Goal: Task Accomplishment & Management: Manage account settings

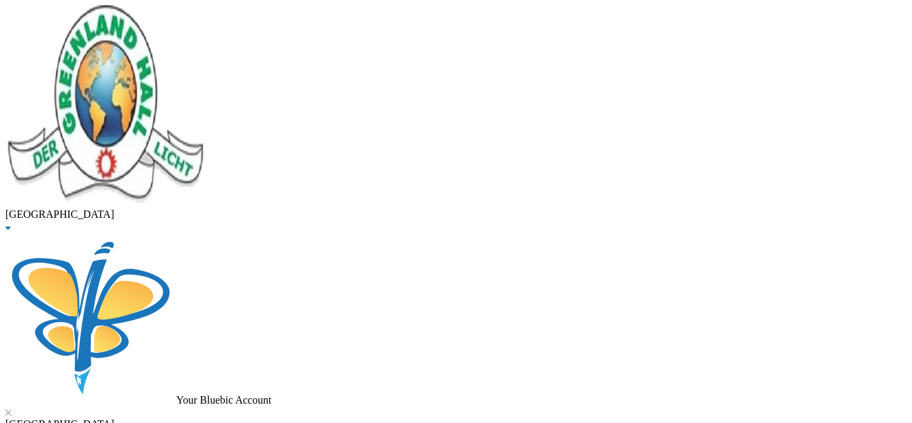
scroll to position [453, 0]
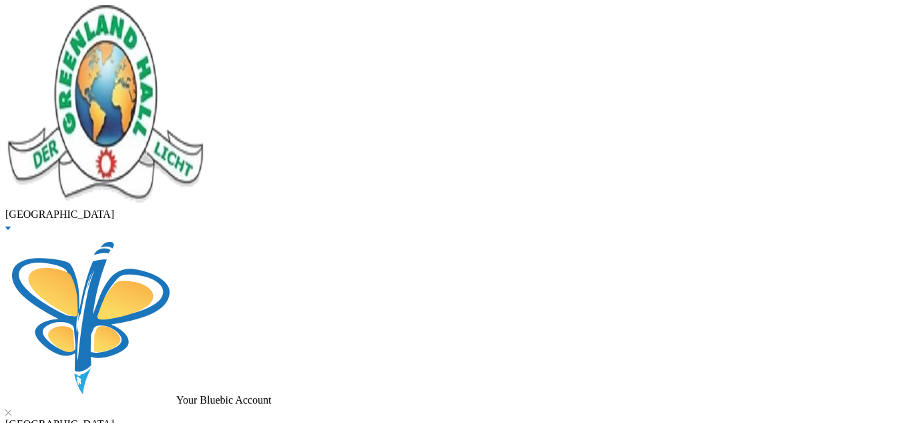
type input "idowu"
checkbox input "true"
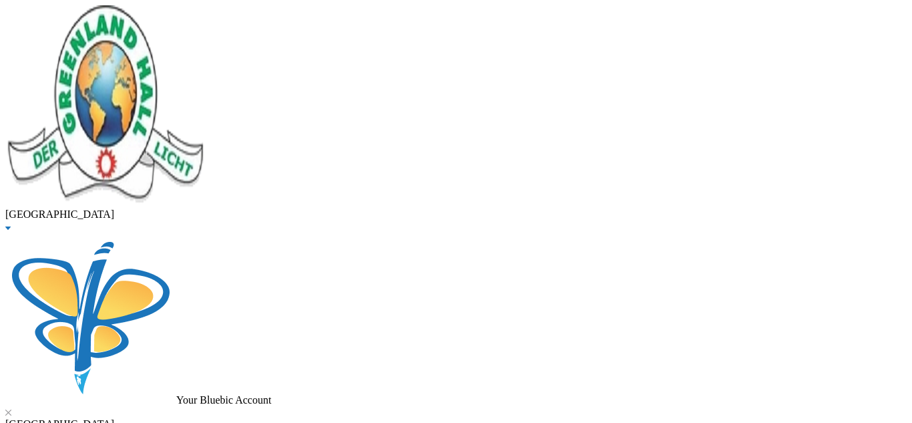
checkbox input "true"
checkbox input "false"
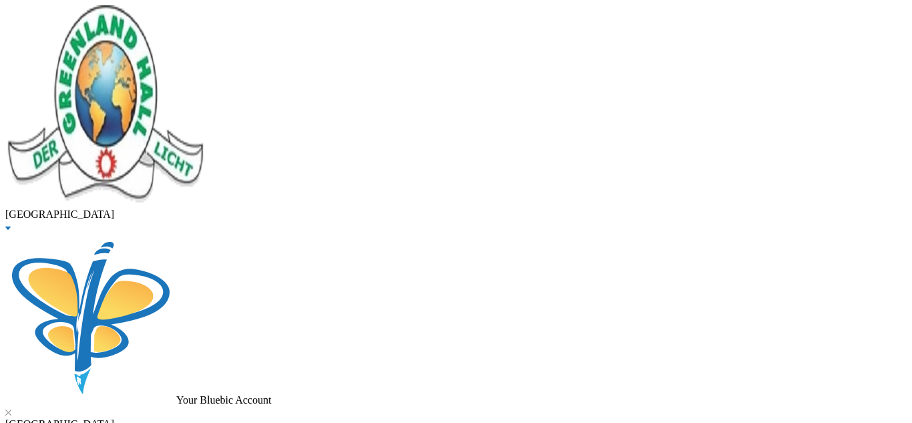
checkbox input "false"
checkbox input "true"
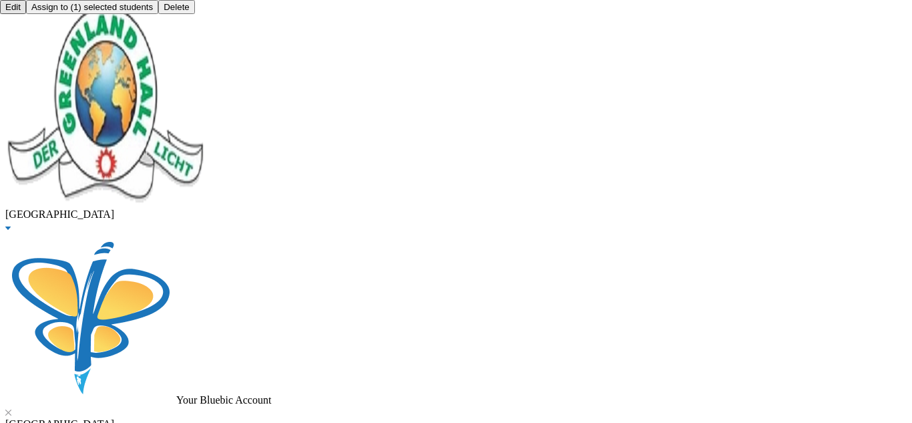
scroll to position [0, 0]
click at [158, 14] on button "Assign to ( 1 ) selected students" at bounding box center [92, 7] width 132 height 14
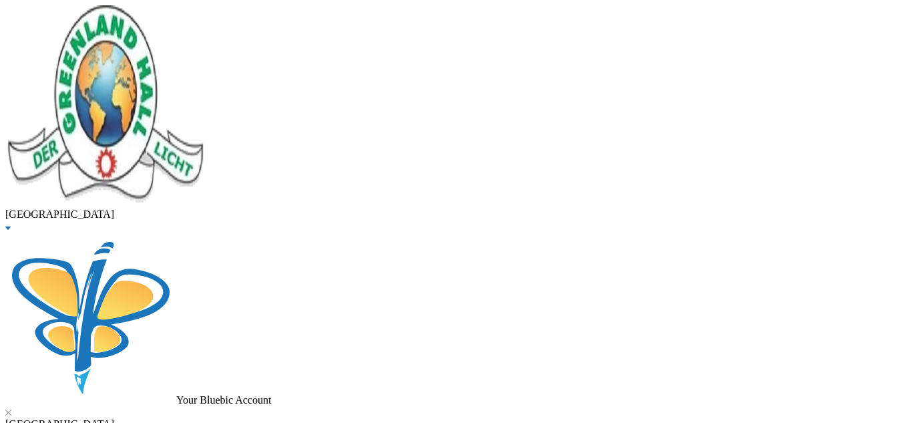
drag, startPoint x: 276, startPoint y: 114, endPoint x: 128, endPoint y: 113, distance: 147.6
type input "oyoyo"
checkbox input "true"
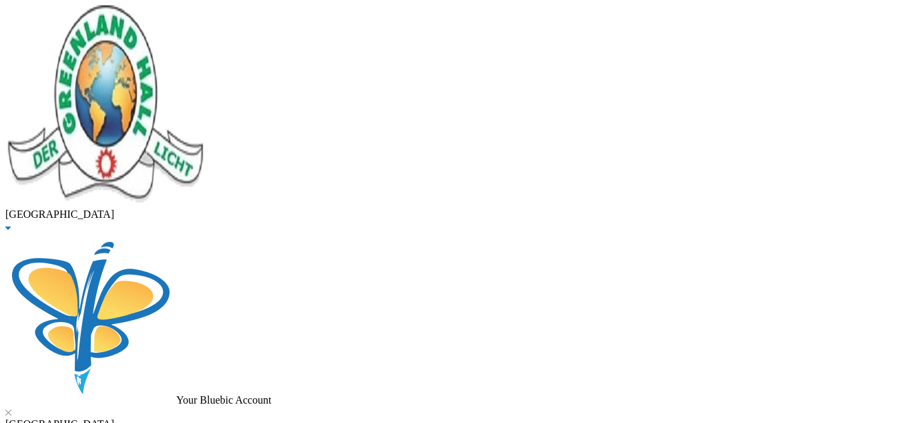
checkbox input "true"
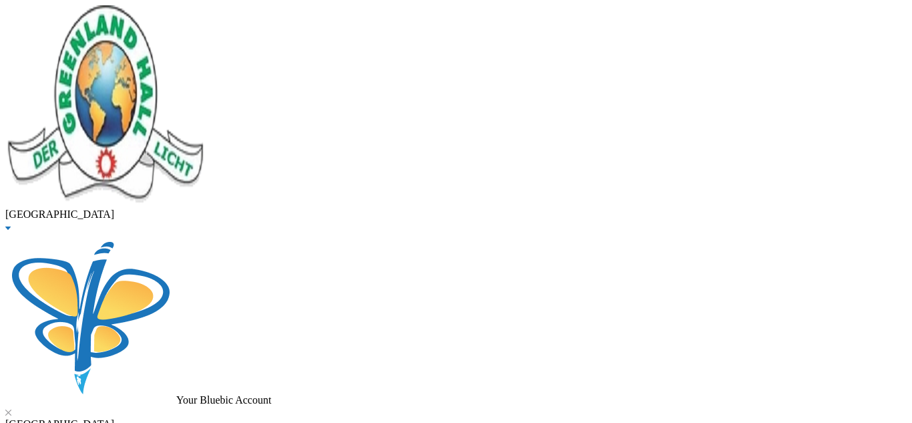
checkbox input "false"
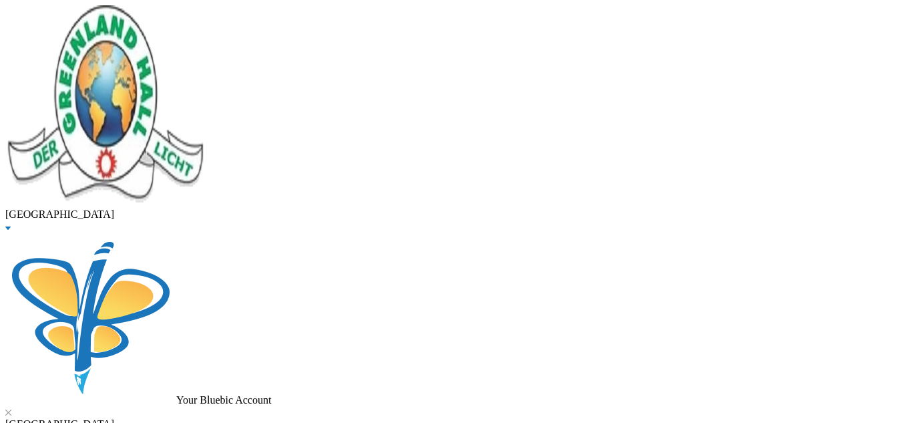
checkbox input "false"
checkbox input "true"
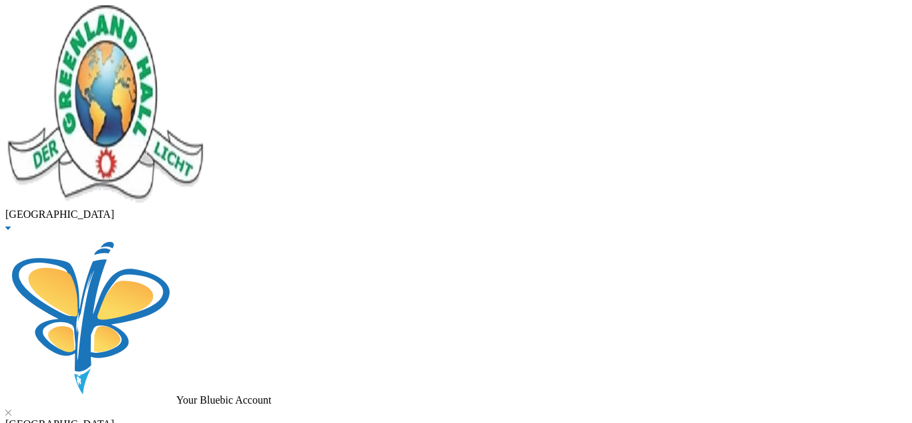
click at [158, 14] on button "Assign to ( 1 ) selected students" at bounding box center [92, 7] width 132 height 14
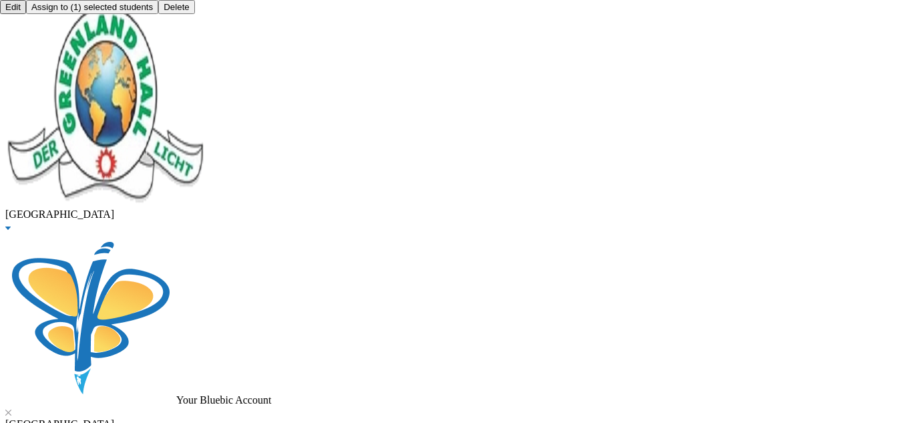
scroll to position [0, 0]
drag, startPoint x: 166, startPoint y: 114, endPoint x: 126, endPoint y: 116, distance: 40.8
type input "osinubi"
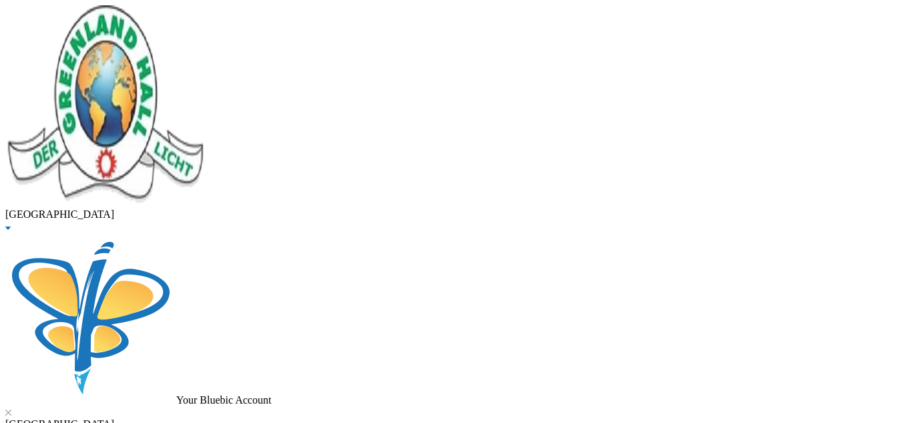
checkbox input "true"
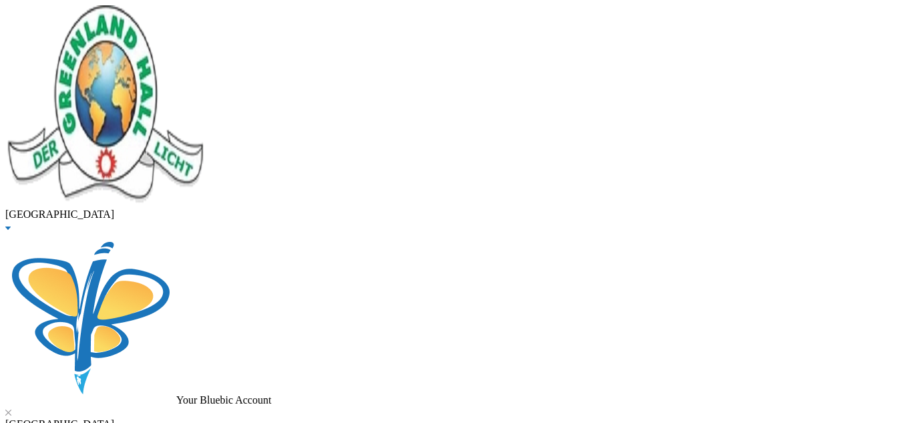
checkbox input "false"
checkbox input "true"
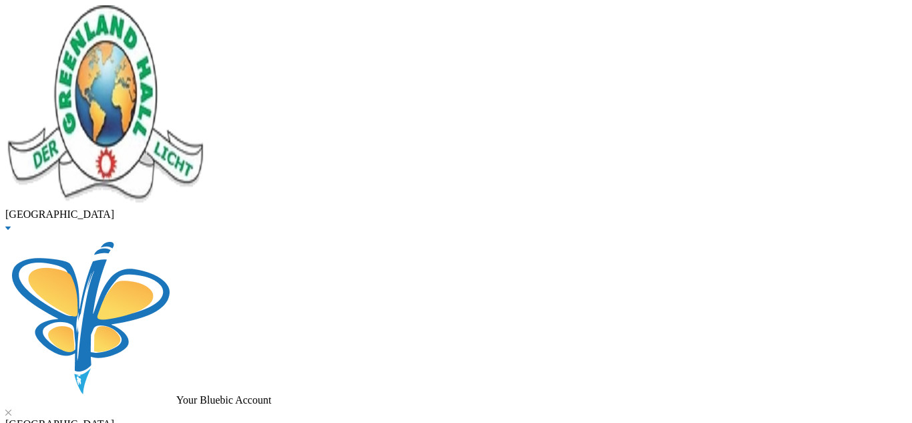
scroll to position [25, 0]
click at [158, 14] on button "Assign to ( 1 ) selected students" at bounding box center [92, 7] width 132 height 14
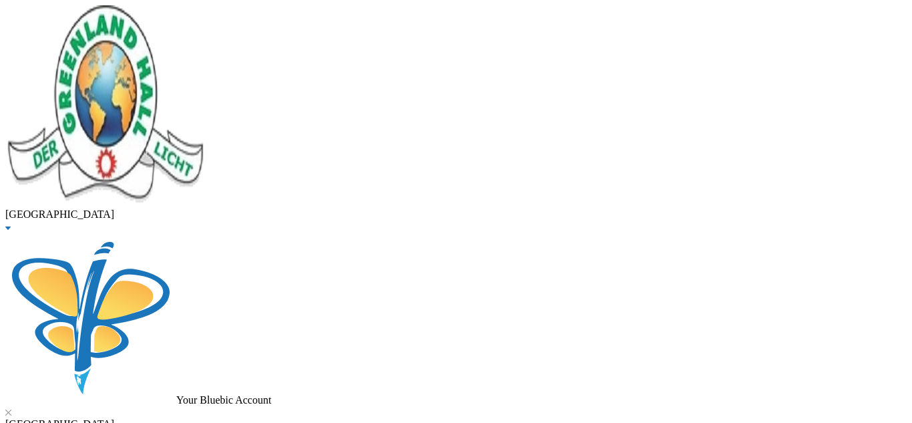
scroll to position [287, 0]
click at [158, 14] on button "Assign to ( 1 ) selected students" at bounding box center [92, 7] width 132 height 14
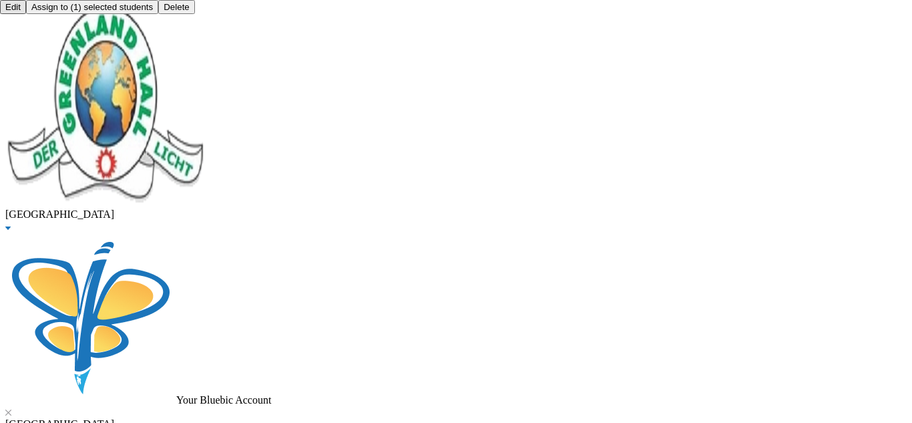
click at [158, 14] on button "Assign to ( 1 ) selected students" at bounding box center [92, 7] width 132 height 14
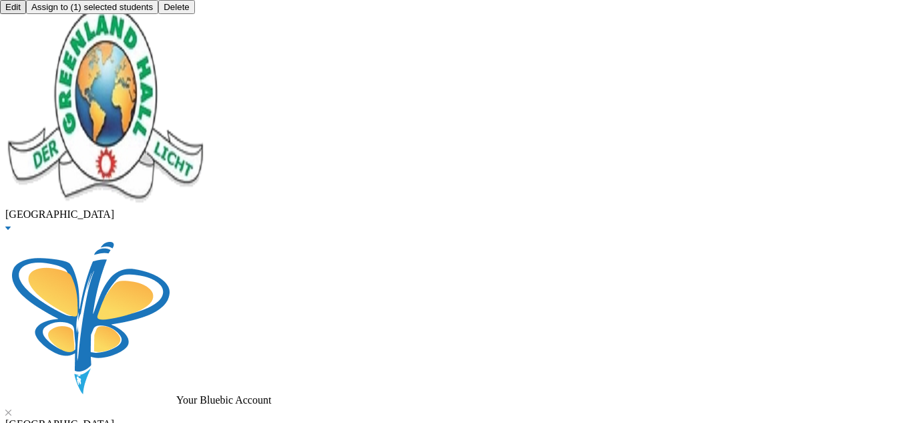
click at [158, 14] on button "Assign to ( 1 ) selected students" at bounding box center [92, 7] width 132 height 14
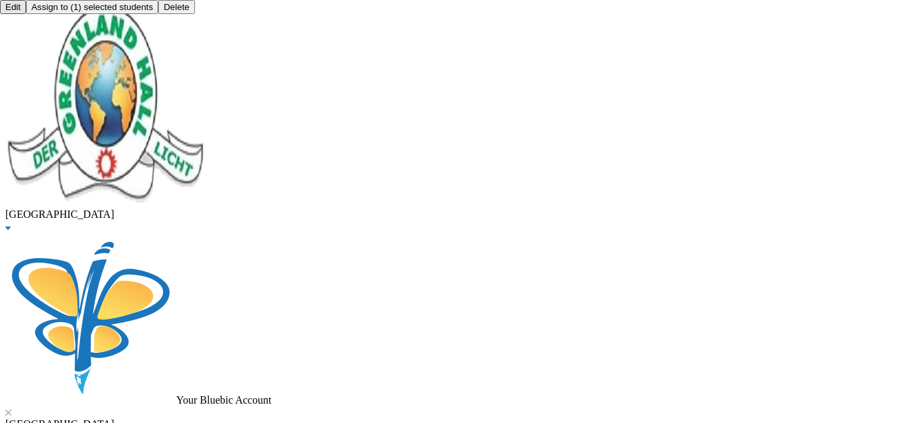
click at [158, 14] on button "Assign to ( 1 ) selected students" at bounding box center [92, 7] width 132 height 14
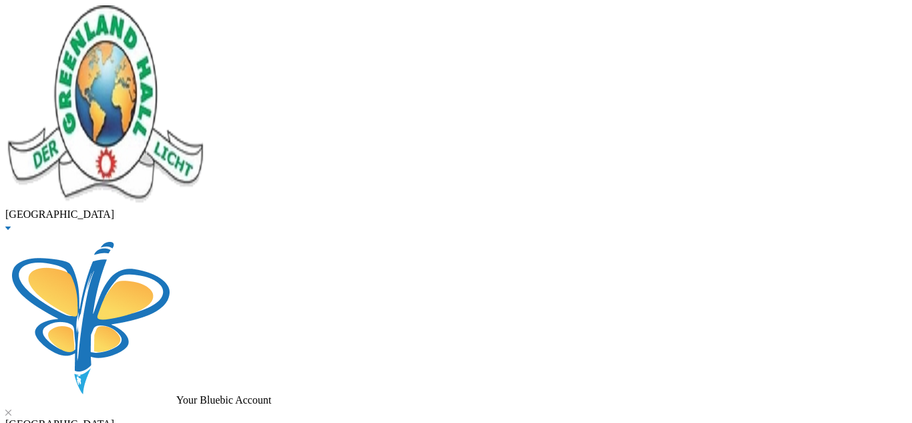
scroll to position [25, 0]
click at [158, 14] on button "Assign to ( 1 ) selected students" at bounding box center [92, 7] width 132 height 14
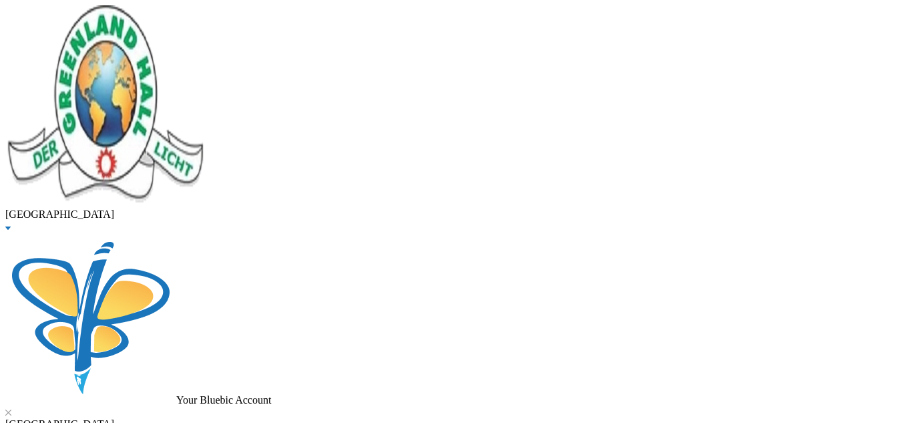
scroll to position [540, 0]
click at [158, 14] on button "Assign to ( 1 ) selected students" at bounding box center [92, 7] width 132 height 14
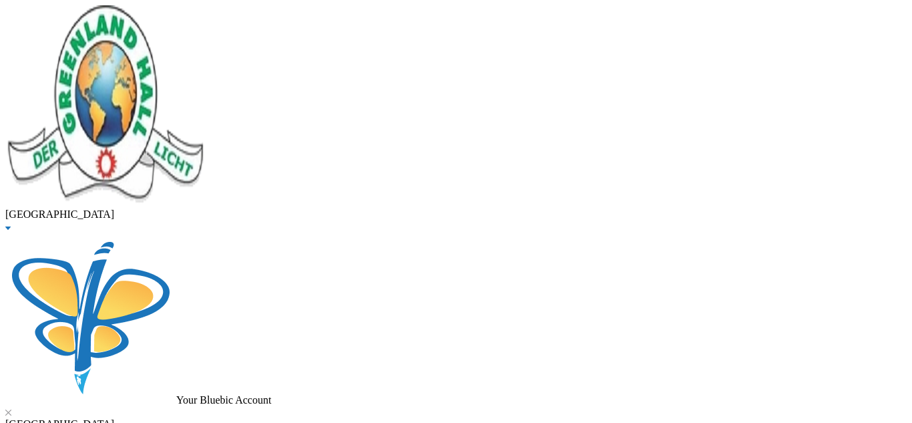
click at [158, 14] on button "Assign to ( 1 ) selected students" at bounding box center [92, 7] width 132 height 14
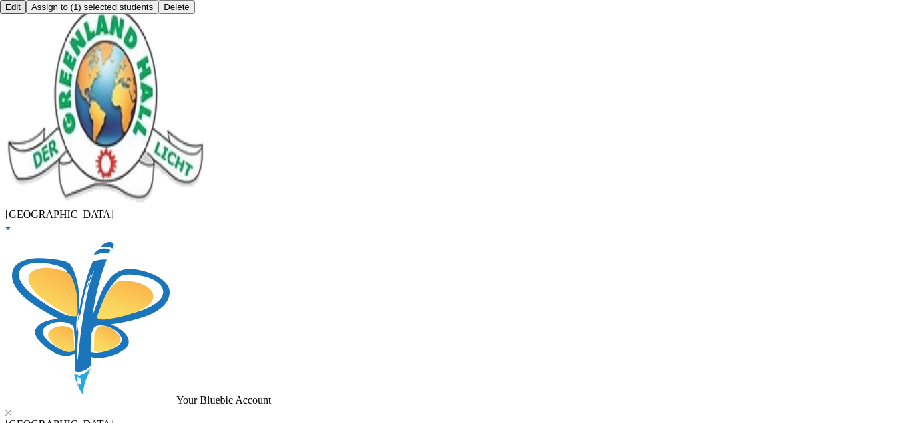
click at [158, 14] on button "Assign to ( 1 ) selected students" at bounding box center [92, 7] width 132 height 14
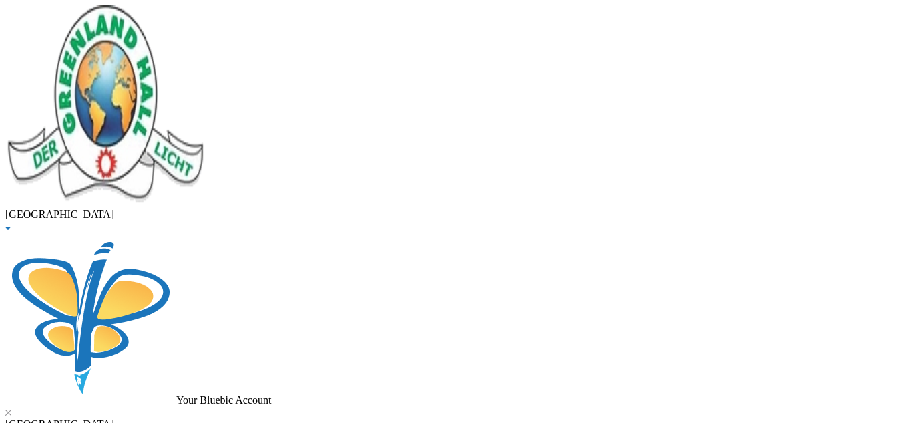
scroll to position [128, 0]
click at [158, 14] on button "Assign to ( 1 ) selected students" at bounding box center [92, 7] width 132 height 14
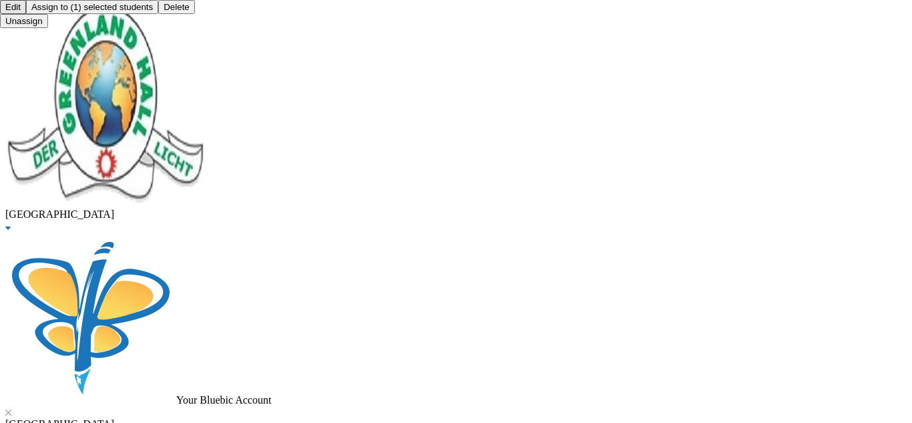
click at [158, 14] on button "Assign to ( 1 ) selected students" at bounding box center [92, 7] width 132 height 14
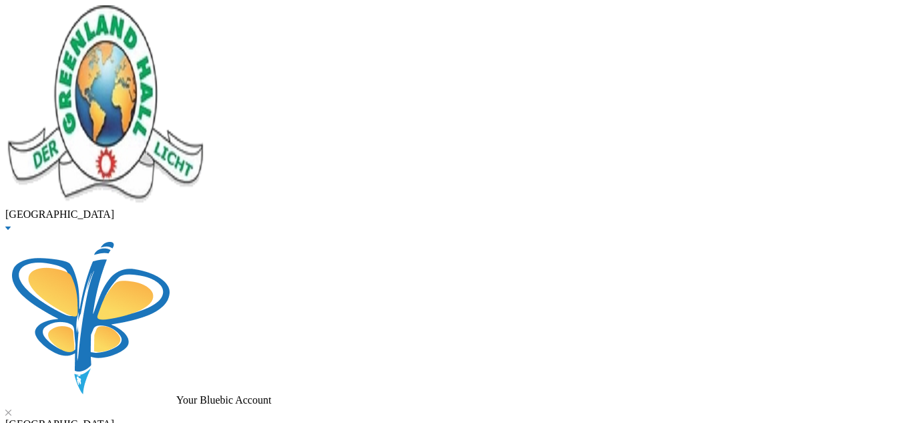
click at [158, 14] on button "Assign to ( 1 ) selected students" at bounding box center [92, 7] width 132 height 14
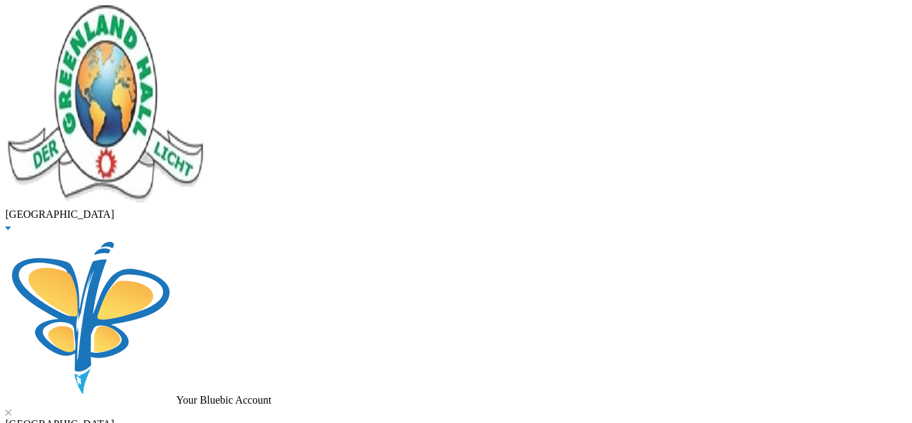
scroll to position [245, 0]
click at [158, 14] on button "Assign to ( 1 ) selected students" at bounding box center [92, 7] width 132 height 14
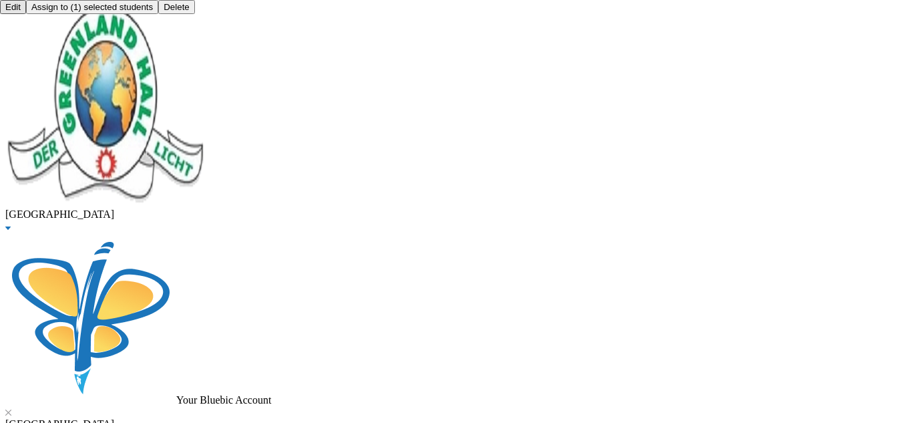
click at [158, 14] on button "Assign to ( 1 ) selected students" at bounding box center [92, 7] width 132 height 14
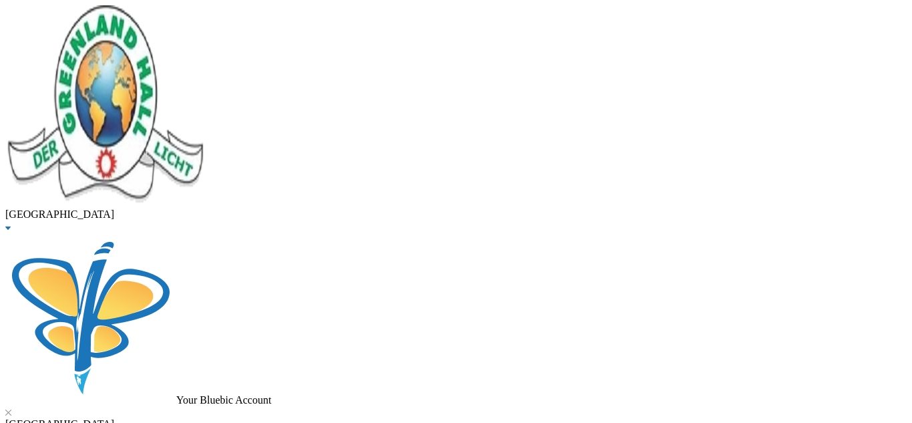
scroll to position [370, 0]
click at [158, 14] on button "Assign to ( 1 ) selected students" at bounding box center [92, 7] width 132 height 14
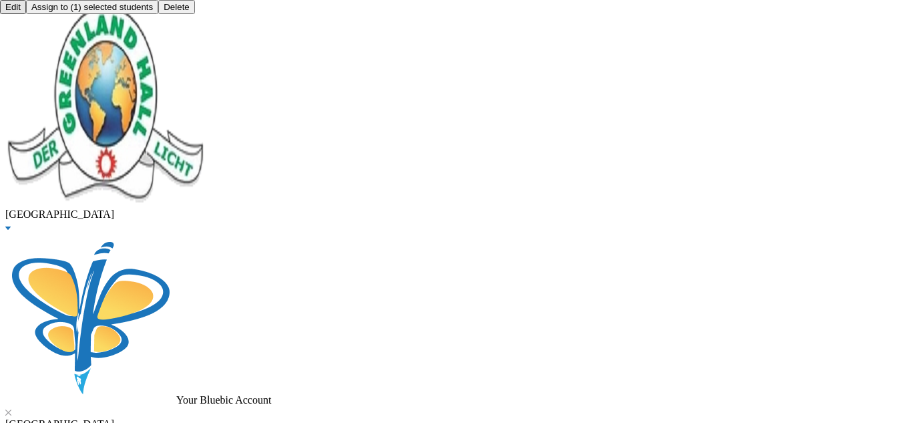
click at [158, 14] on button "Assign to ( 1 ) selected students" at bounding box center [92, 7] width 132 height 14
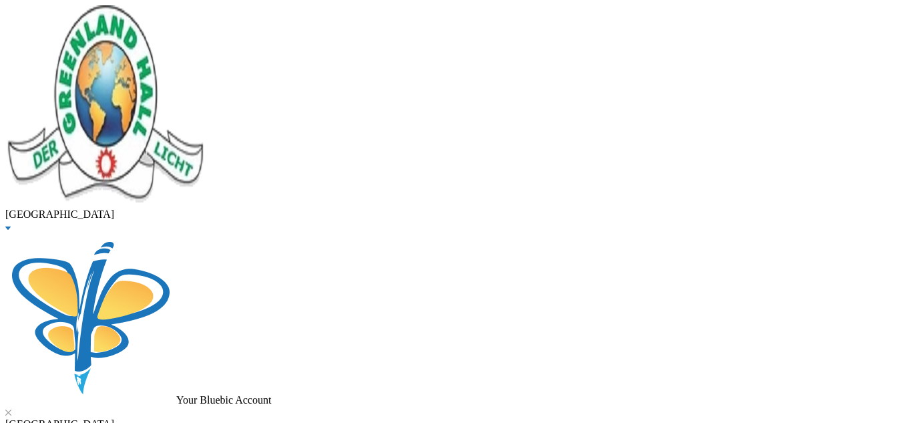
scroll to position [58, 0]
